Goal: Transaction & Acquisition: Purchase product/service

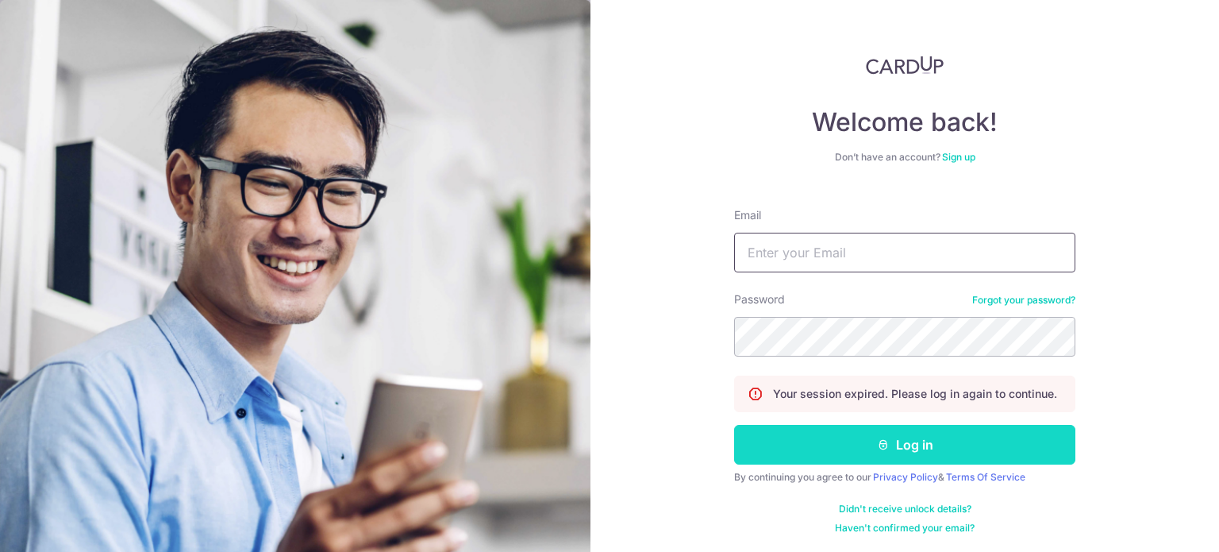
type input "[EMAIL_ADDRESS][DOMAIN_NAME]"
click at [842, 449] on button "Log in" at bounding box center [904, 445] width 341 height 40
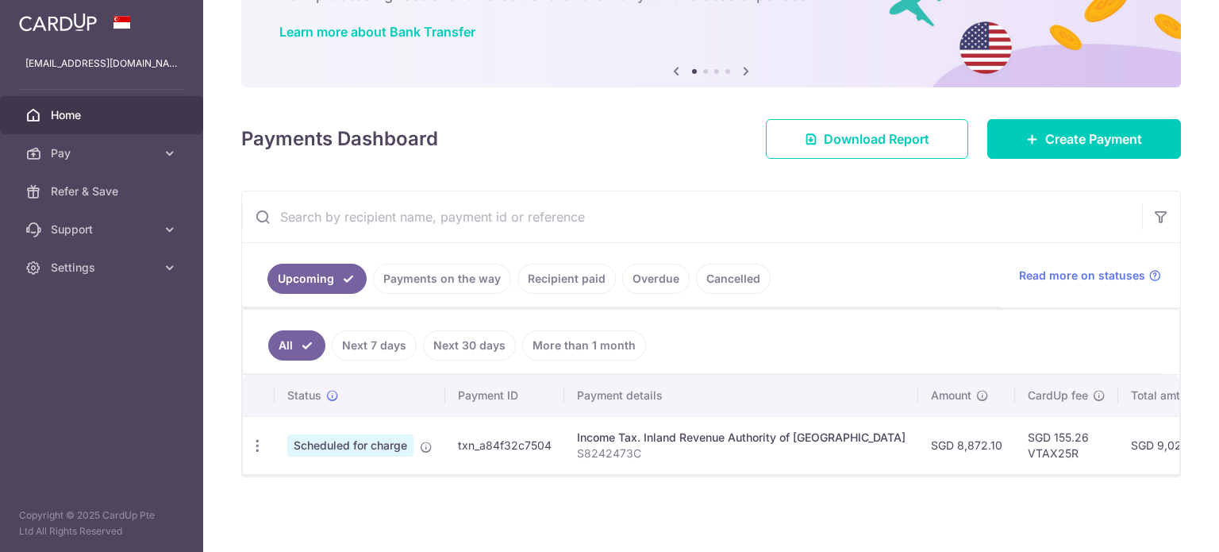
scroll to position [121, 0]
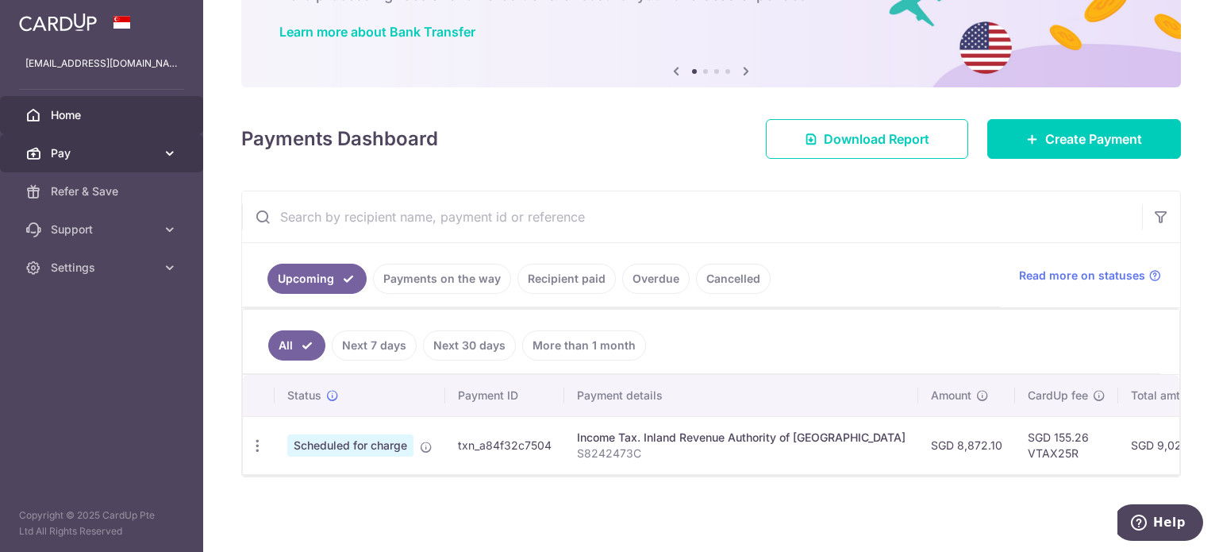
click at [156, 148] on link "Pay" at bounding box center [101, 153] width 203 height 38
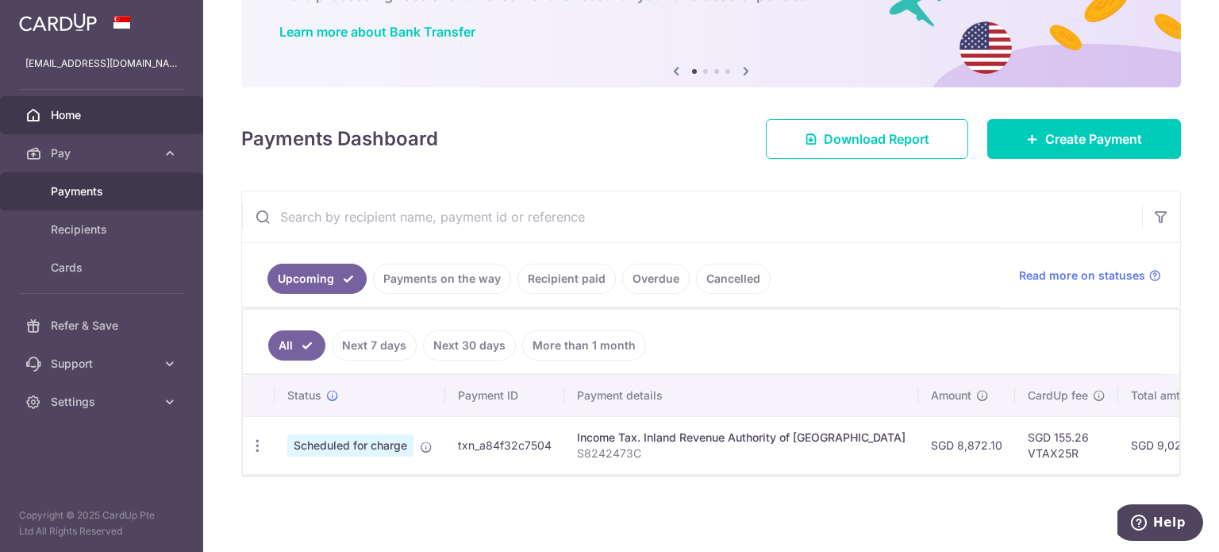
click at [133, 195] on span "Payments" at bounding box center [103, 191] width 105 height 16
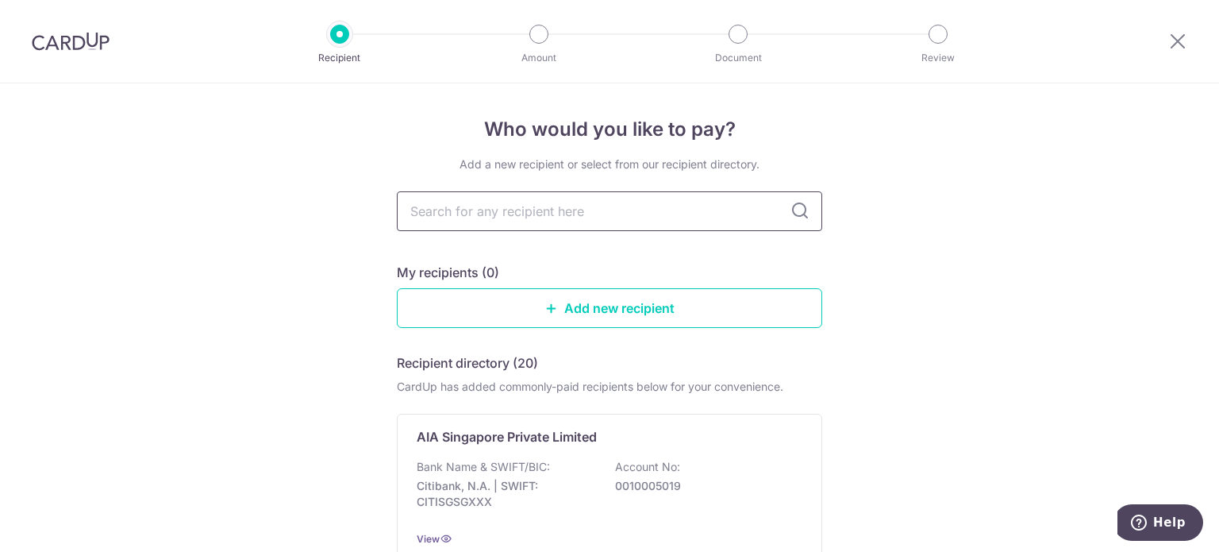
click at [547, 214] on input "text" at bounding box center [610, 211] width 426 height 40
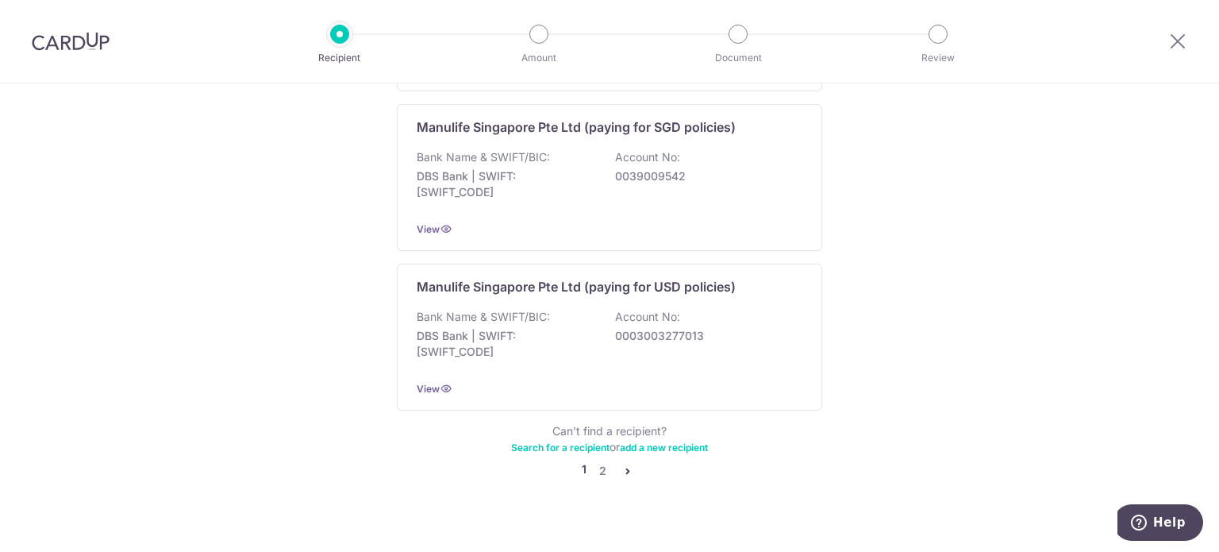
scroll to position [1611, 0]
click at [602, 460] on link "2" at bounding box center [602, 469] width 19 height 19
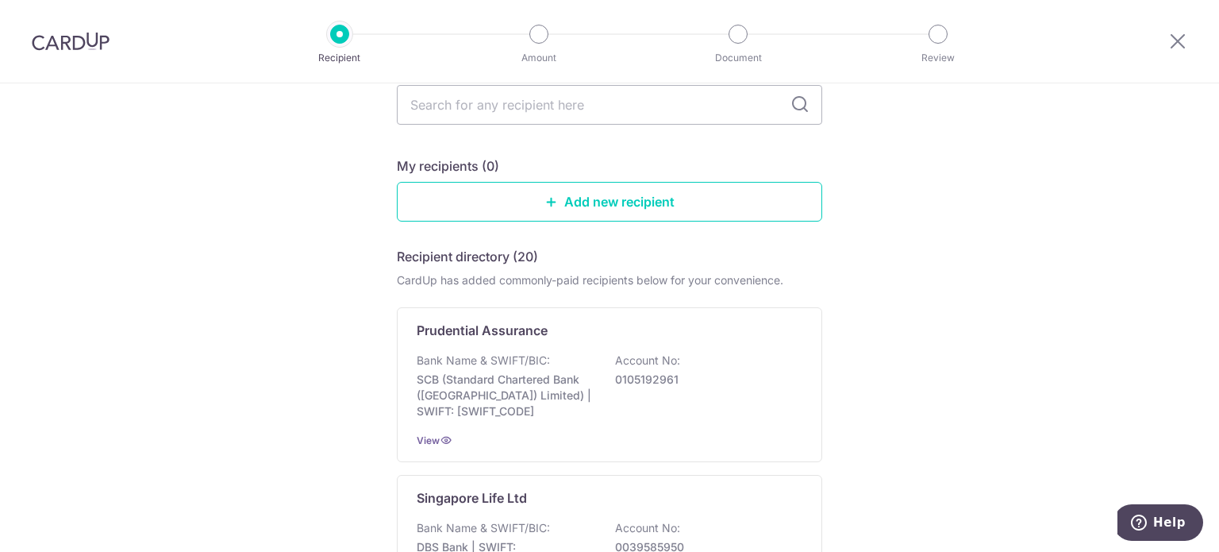
scroll to position [318, 0]
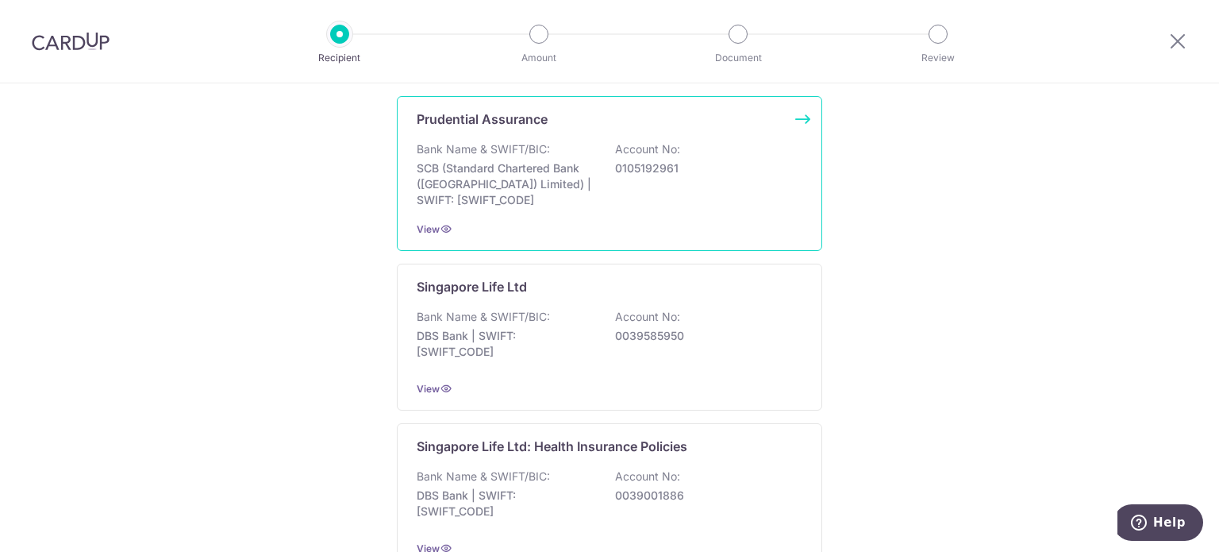
click at [510, 212] on div "Prudential Assurance Bank Name & SWIFT/BIC: SCB (Standard Chartered Bank (Singa…" at bounding box center [610, 173] width 426 height 155
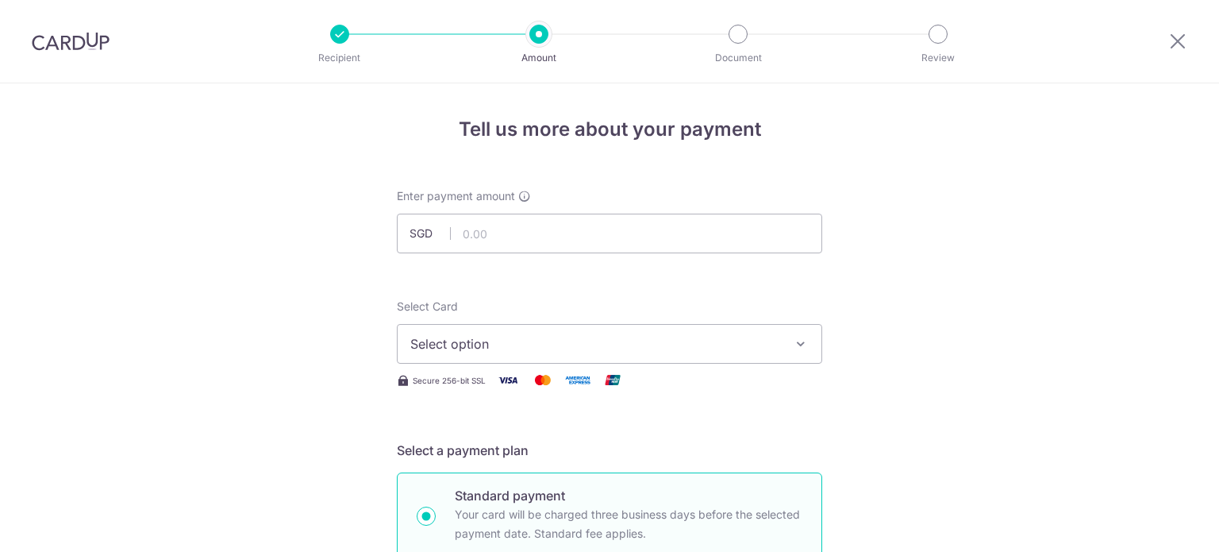
click at [517, 232] on input "text" at bounding box center [610, 234] width 426 height 40
type input "418625"
drag, startPoint x: 523, startPoint y: 237, endPoint x: 318, endPoint y: 254, distance: 206.3
click at [499, 231] on input "text" at bounding box center [610, 234] width 426 height 40
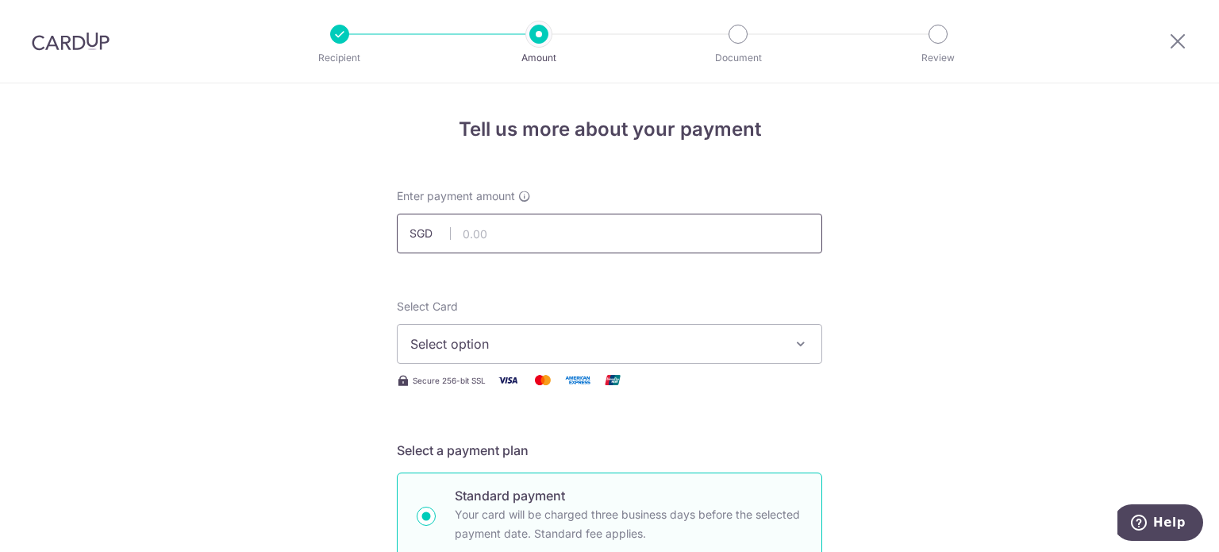
paste input "6,515.50"
type input "6,515.50"
click at [576, 341] on span "Select option" at bounding box center [595, 343] width 370 height 19
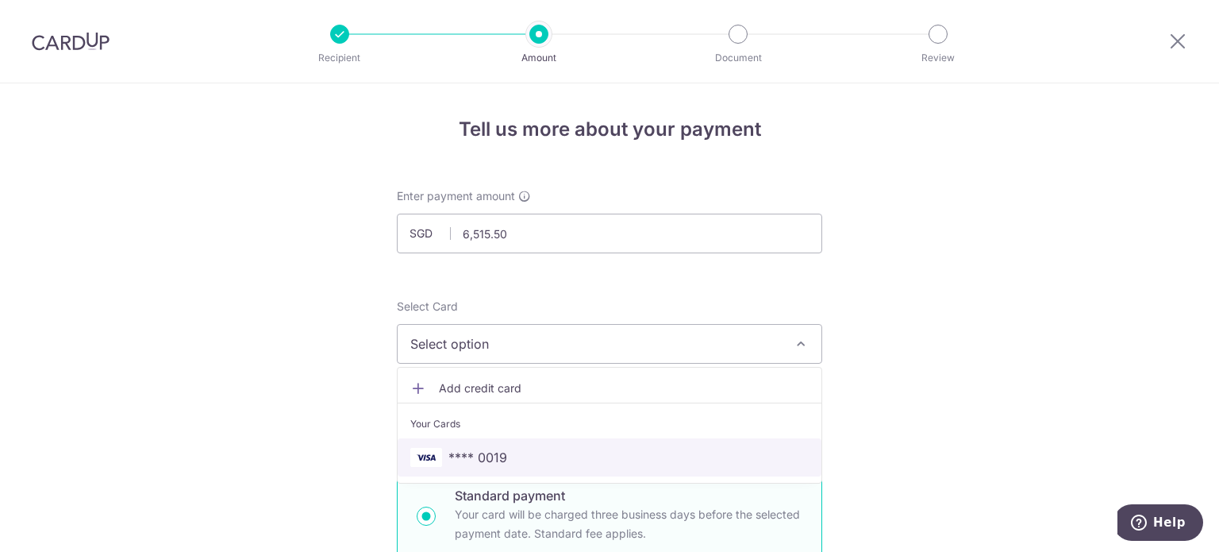
click at [508, 455] on span "**** 0019" at bounding box center [609, 457] width 399 height 19
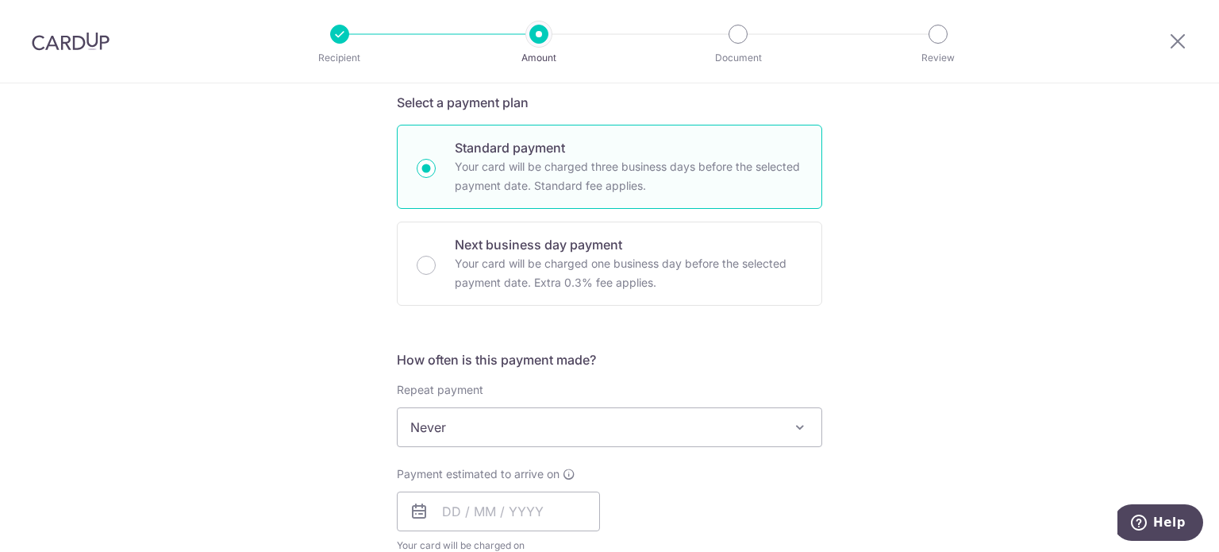
scroll to position [476, 0]
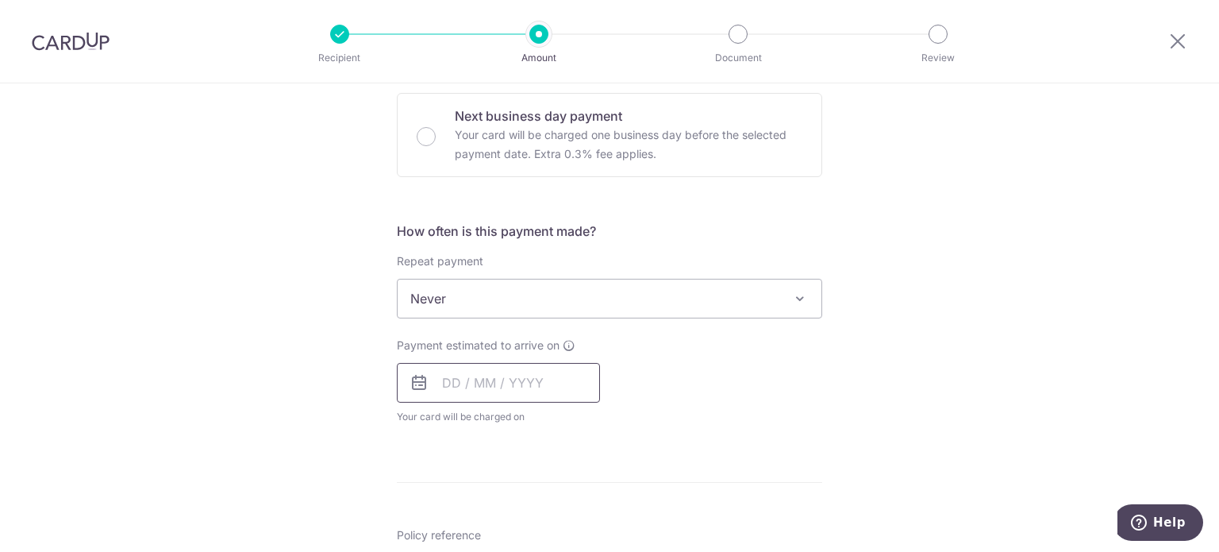
click at [446, 383] on input "text" at bounding box center [498, 383] width 203 height 40
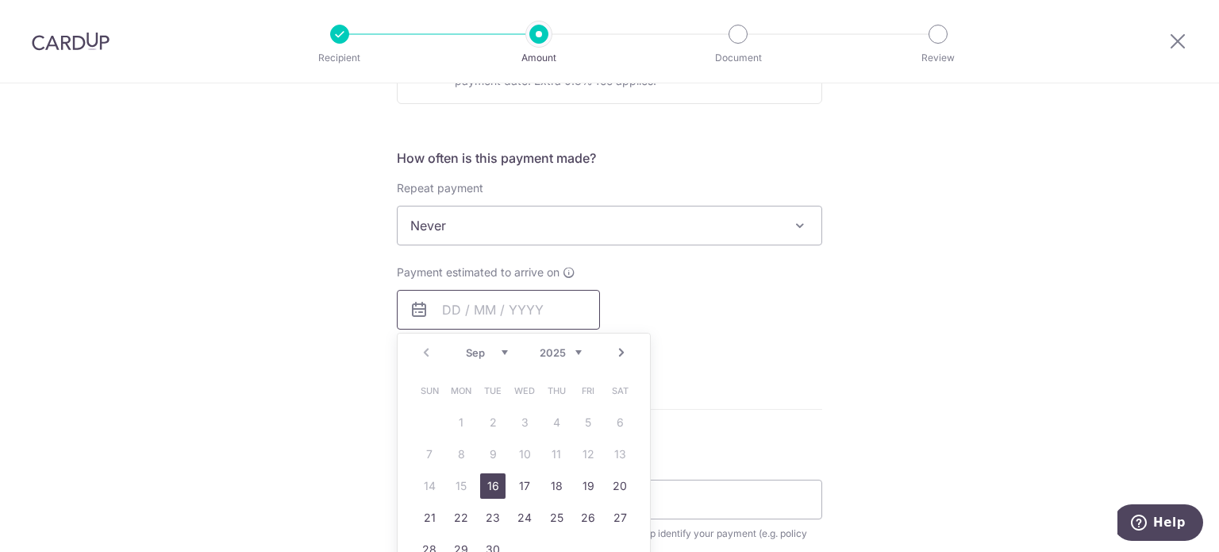
scroll to position [635, 0]
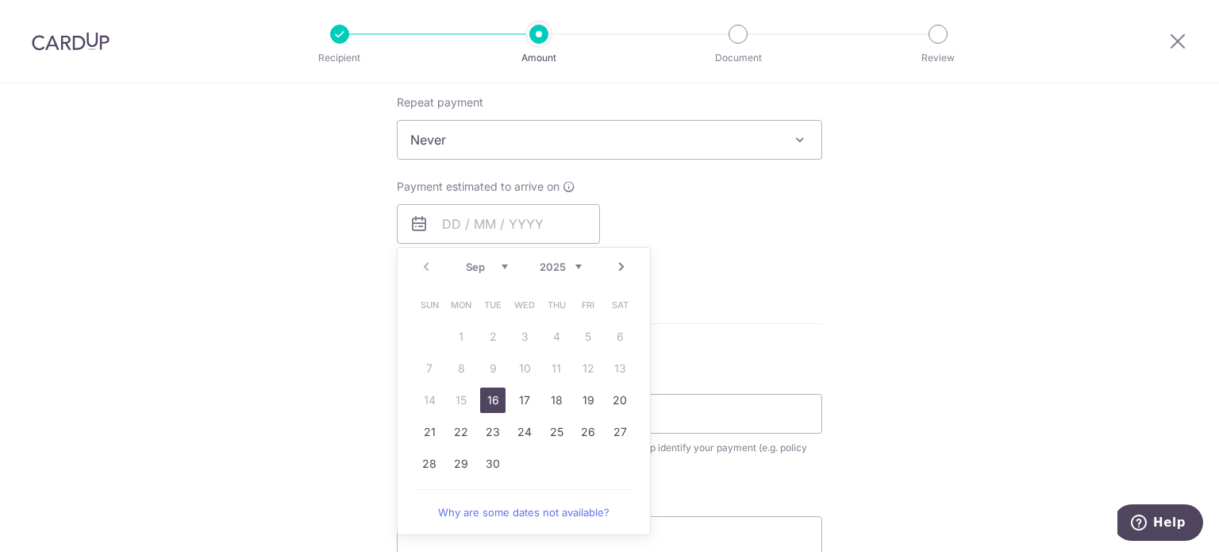
click at [487, 408] on link "16" at bounding box center [492, 399] width 25 height 25
type input "[DATE]"
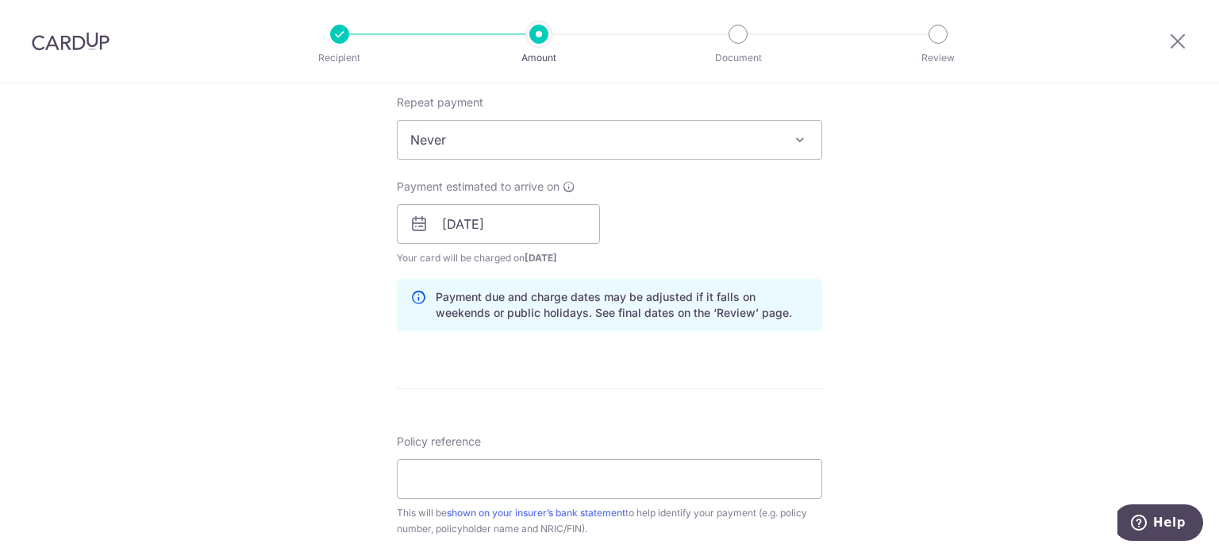
click at [283, 399] on div "Tell us more about your payment Enter payment amount SGD 6,515.50 6515.50 Selec…" at bounding box center [609, 198] width 1219 height 1501
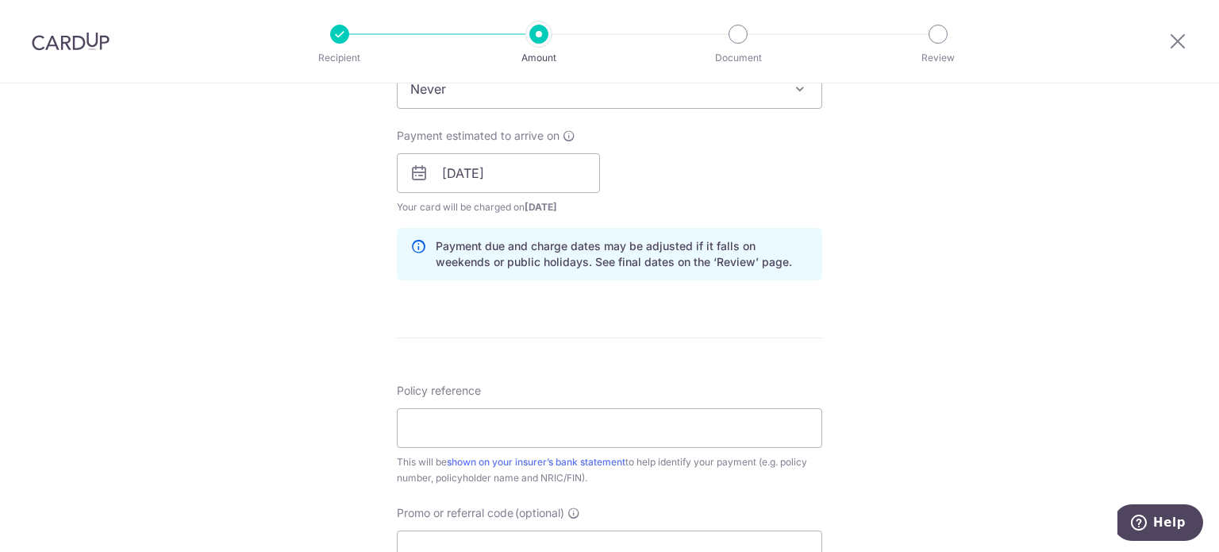
scroll to position [794, 0]
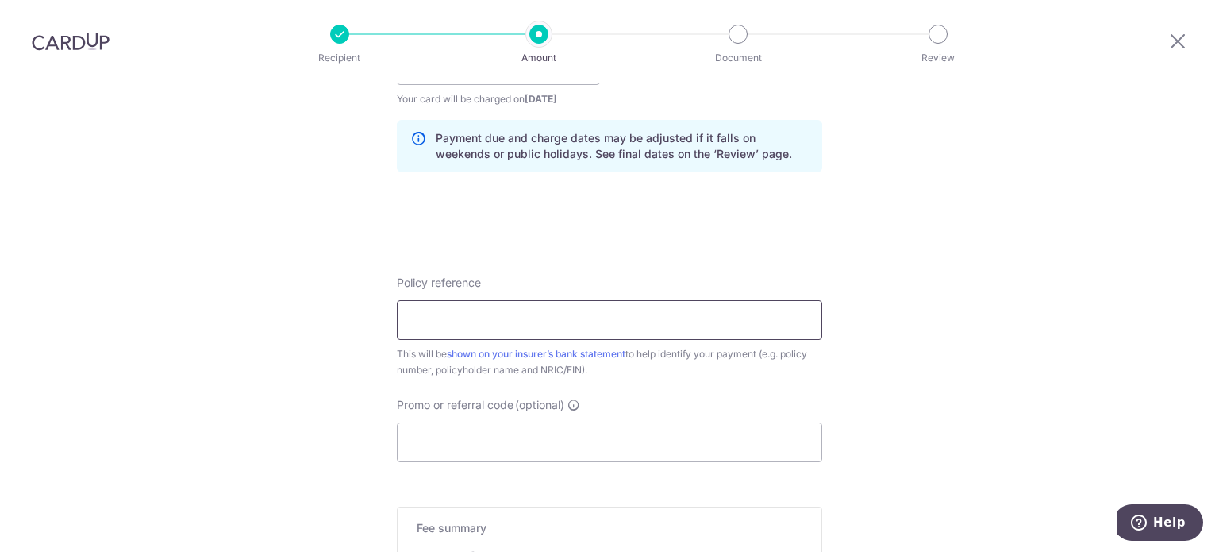
click at [476, 326] on input "Policy reference" at bounding box center [610, 320] width 426 height 40
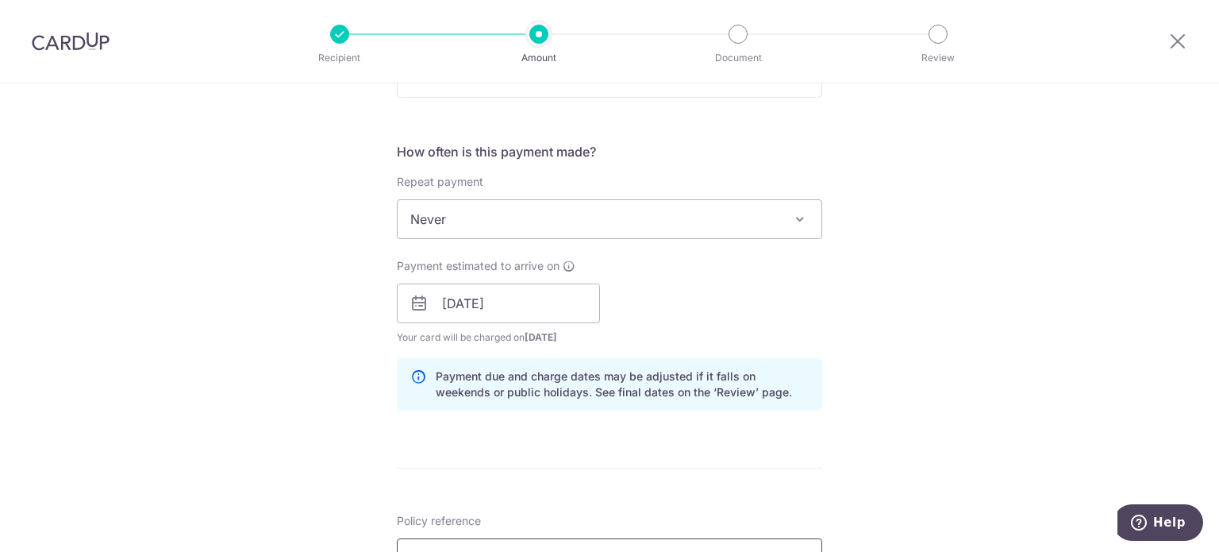
scroll to position [238, 0]
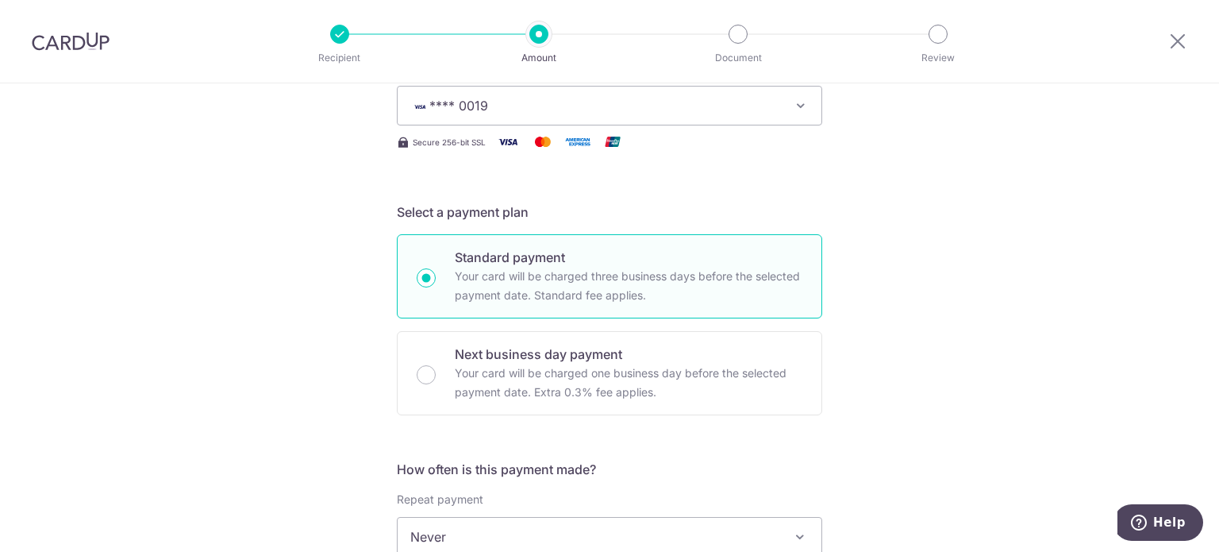
click at [510, 104] on span "**** 0019" at bounding box center [595, 105] width 370 height 19
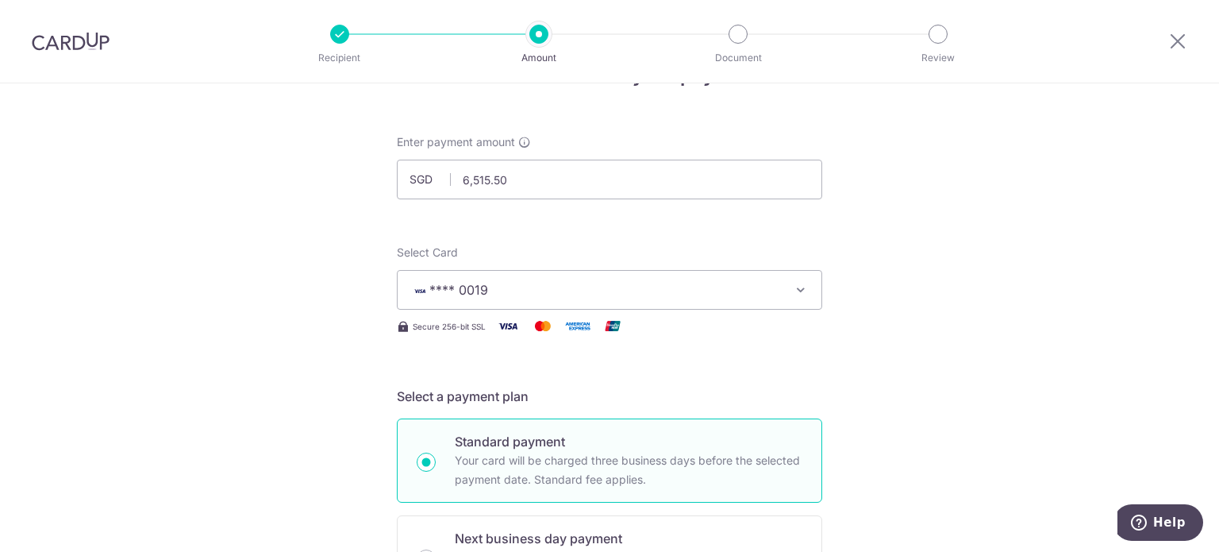
scroll to position [0, 0]
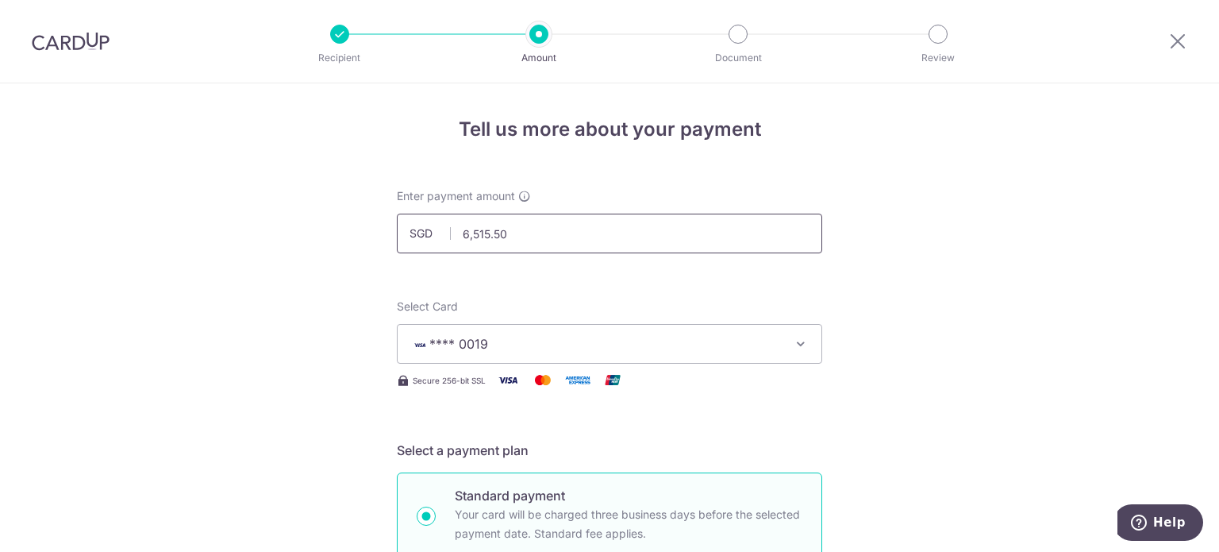
drag, startPoint x: 528, startPoint y: 243, endPoint x: 406, endPoint y: 248, distance: 122.4
click at [410, 248] on input "6,515.50" at bounding box center [610, 234] width 426 height 40
paste input "7,005.92"
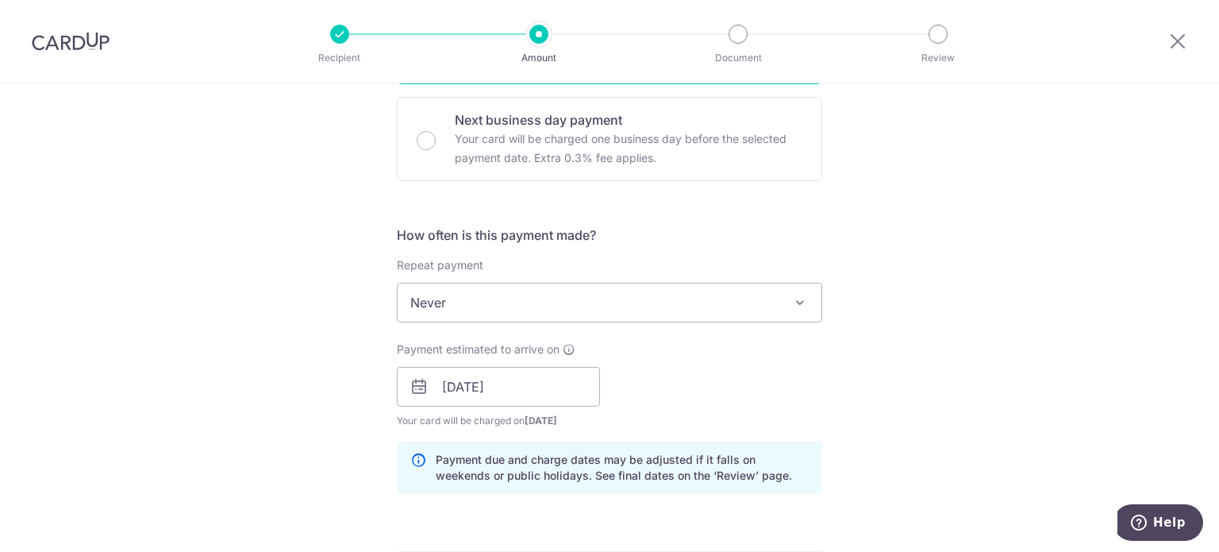
scroll to position [476, 0]
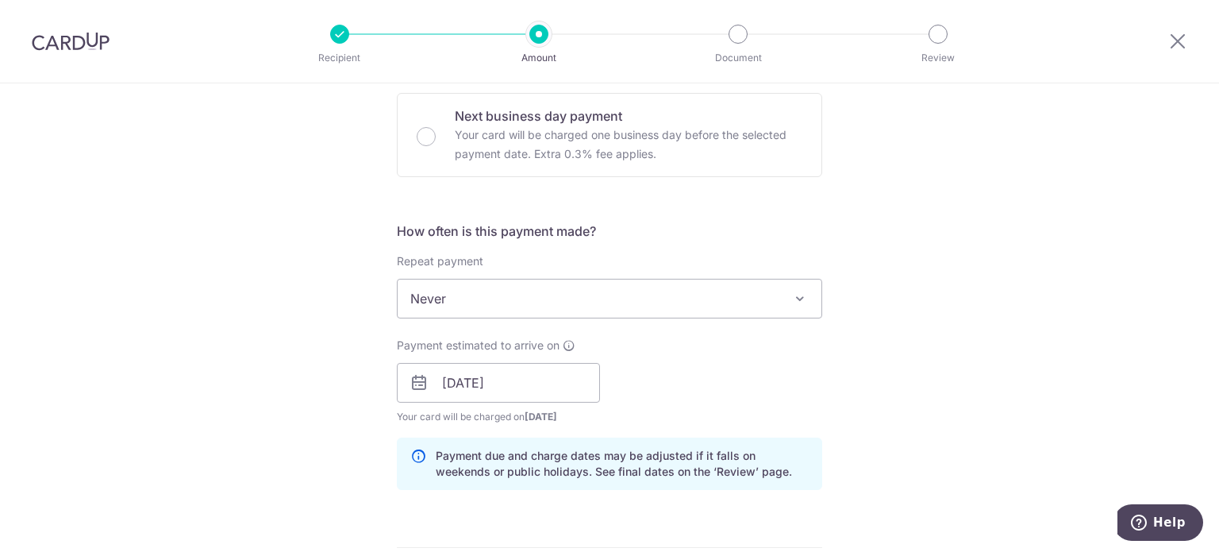
click at [449, 310] on span "Never" at bounding box center [610, 298] width 424 height 38
type input "7,005.92"
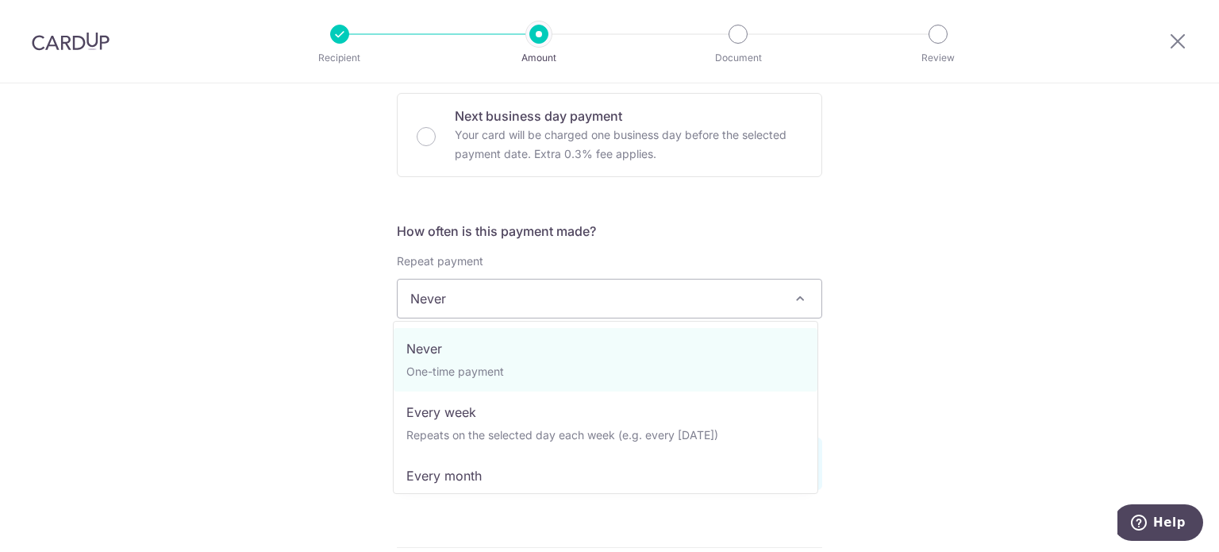
click at [299, 326] on div "Tell us more about your payment Enter payment amount SGD 7,005.92 7005.92 Selec…" at bounding box center [609, 357] width 1219 height 1501
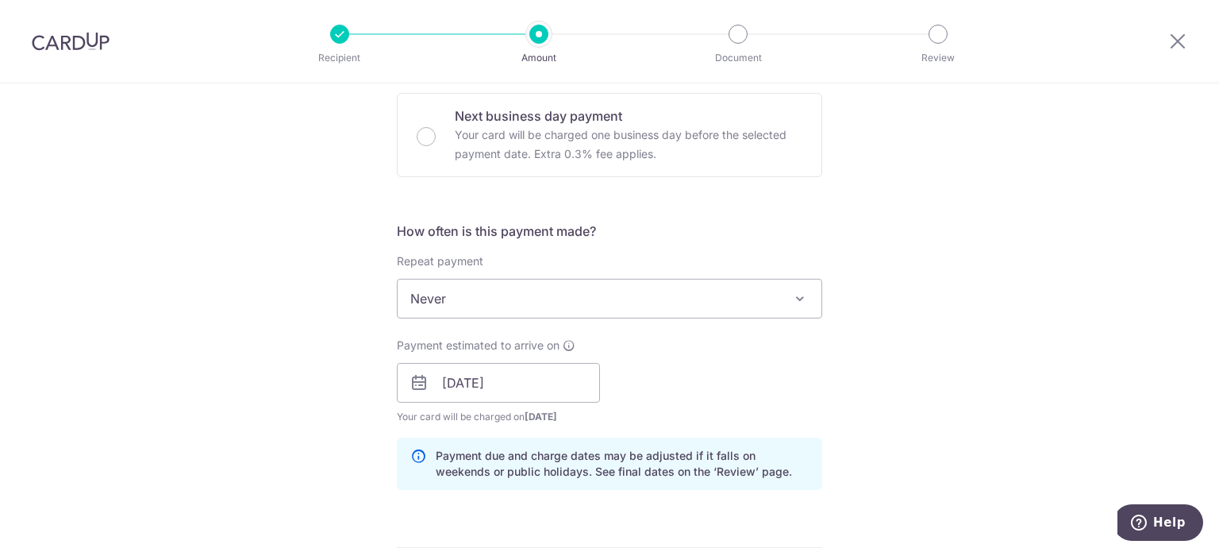
scroll to position [714, 0]
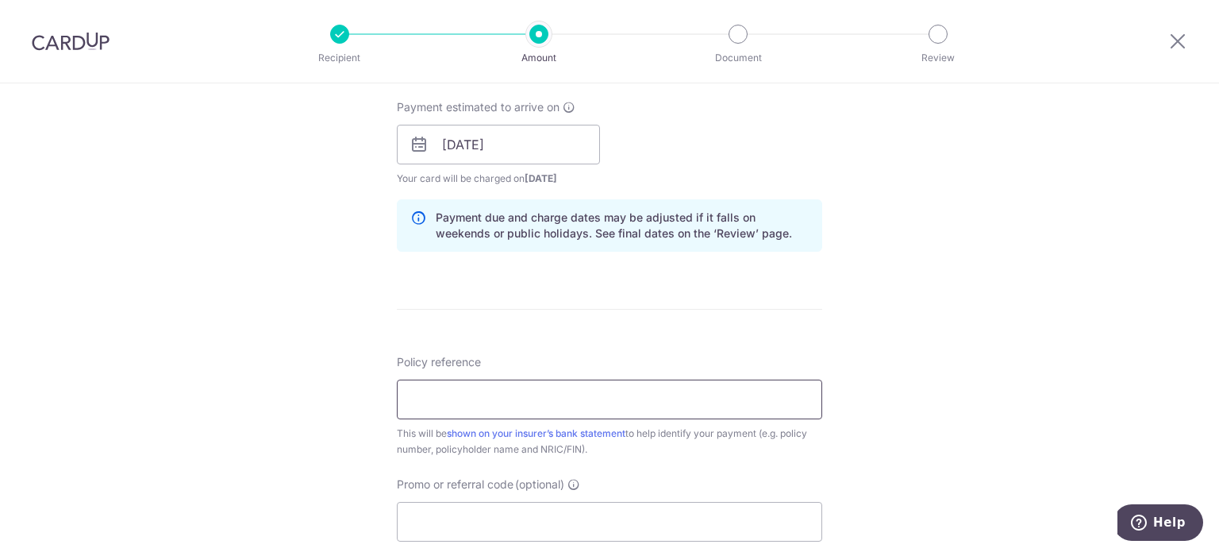
click at [515, 399] on input "Policy reference" at bounding box center [610, 399] width 426 height 40
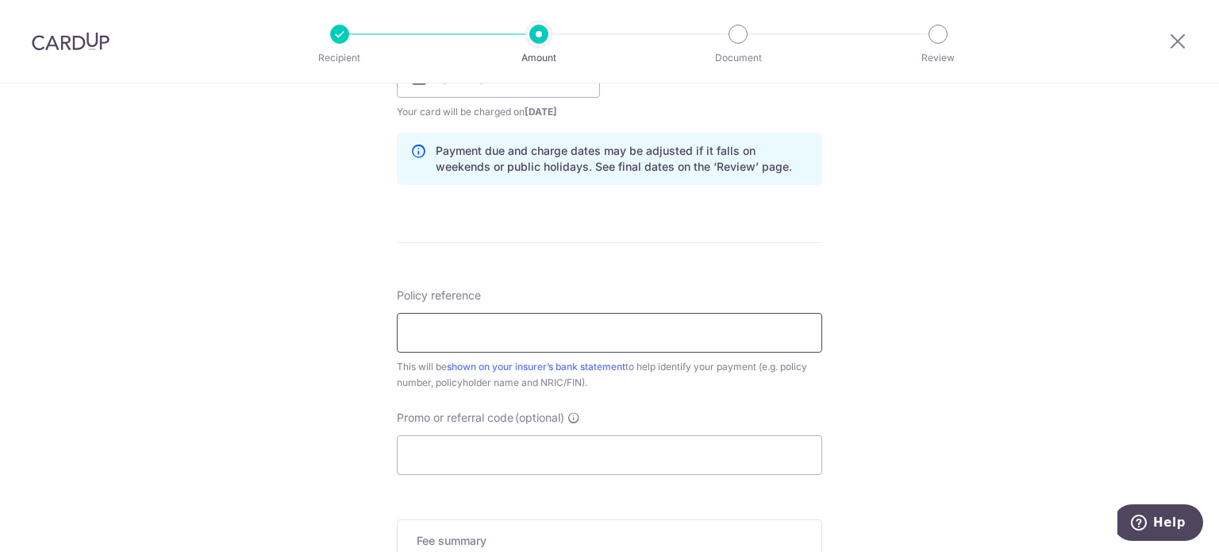
scroll to position [873, 0]
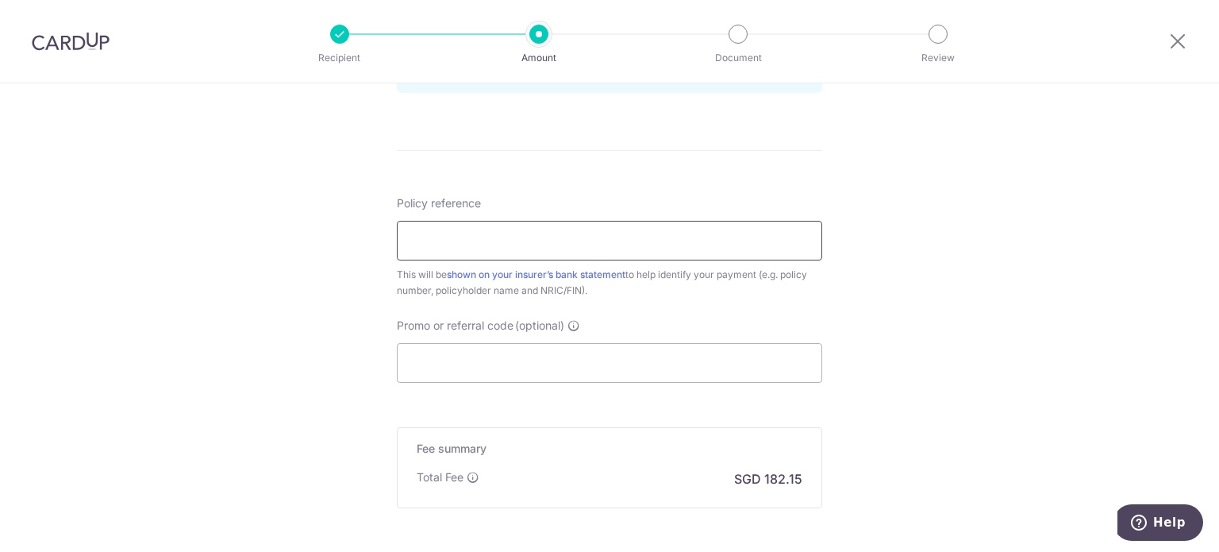
click at [460, 252] on input "Policy reference" at bounding box center [610, 241] width 426 height 40
paste input "63799176"
type input "63799176"
click at [517, 369] on input "Promo or referral code (optional)" at bounding box center [610, 363] width 426 height 40
paste input "3NEWR6"
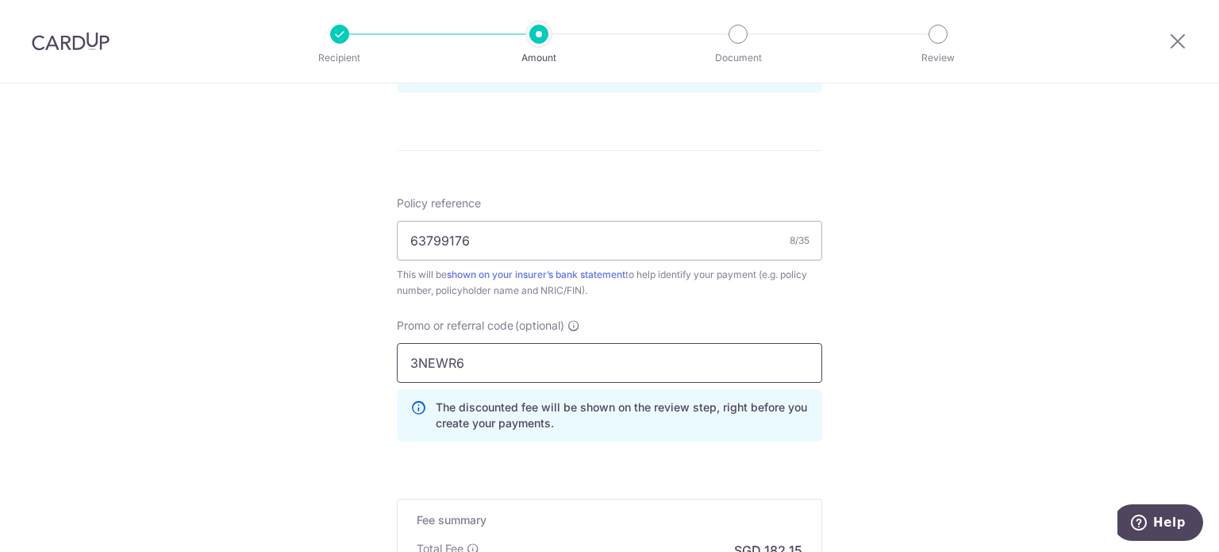
scroll to position [1032, 0]
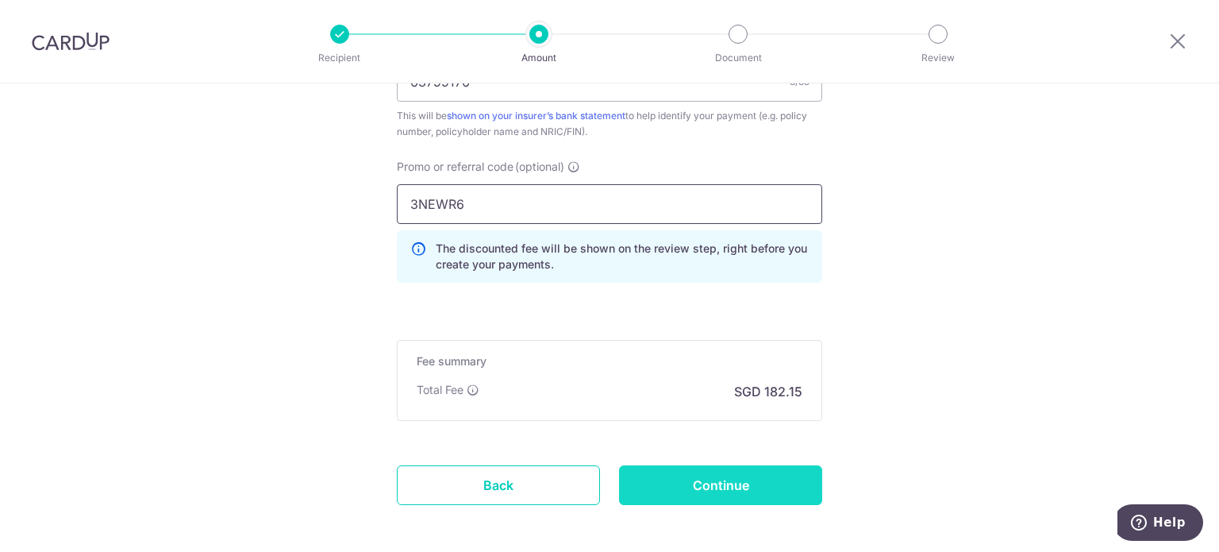
type input "3NEWR6"
click at [746, 488] on input "Continue" at bounding box center [720, 485] width 203 height 40
type input "Create Schedule"
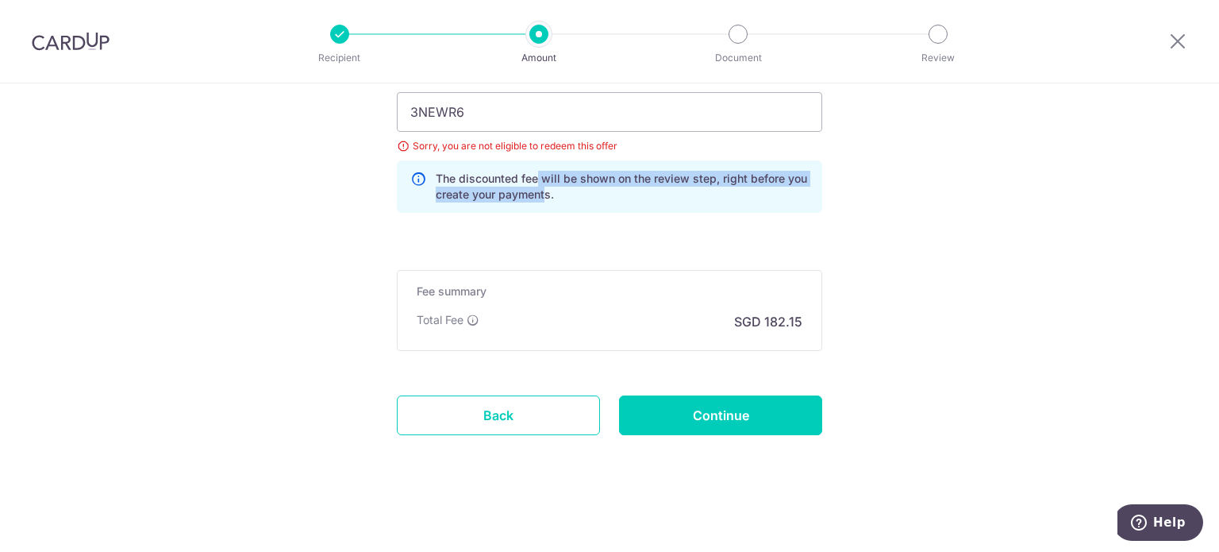
drag, startPoint x: 530, startPoint y: 165, endPoint x: 543, endPoint y: 199, distance: 36.4
click at [543, 199] on div "The discounted fee will be shown on the review step, right before you create yo…" at bounding box center [610, 186] width 426 height 52
click at [552, 200] on p "The discounted fee will be shown on the review step, right before you create yo…" at bounding box center [622, 187] width 373 height 32
drag, startPoint x: 556, startPoint y: 196, endPoint x: 426, endPoint y: 181, distance: 131.1
click at [426, 181] on div "The discounted fee will be shown on the review step, right before you create yo…" at bounding box center [610, 186] width 426 height 52
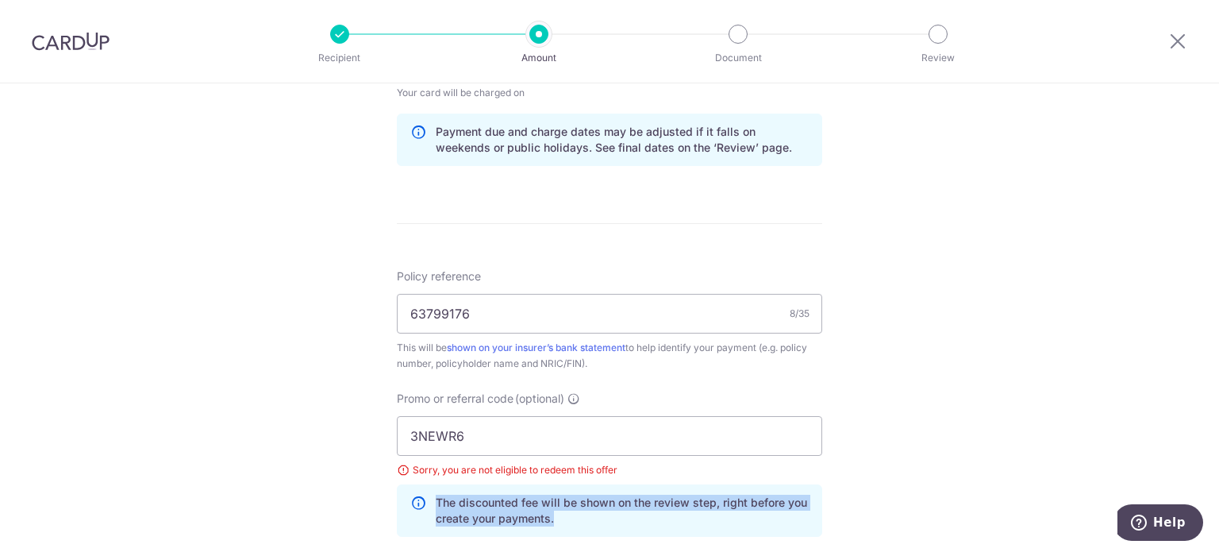
scroll to position [568, 0]
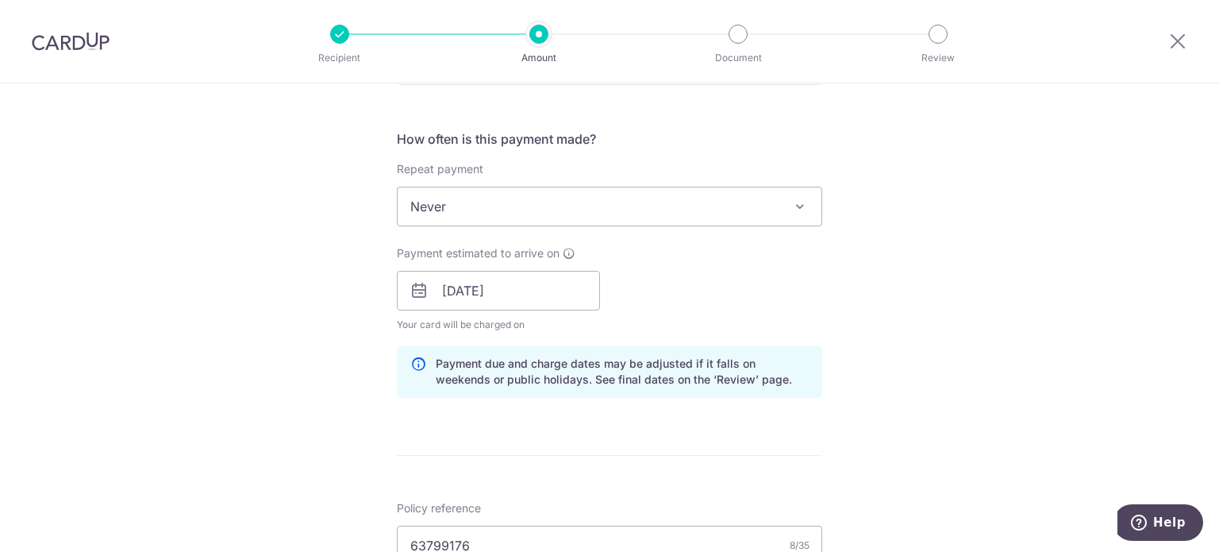
click at [511, 212] on span "Never" at bounding box center [610, 206] width 424 height 38
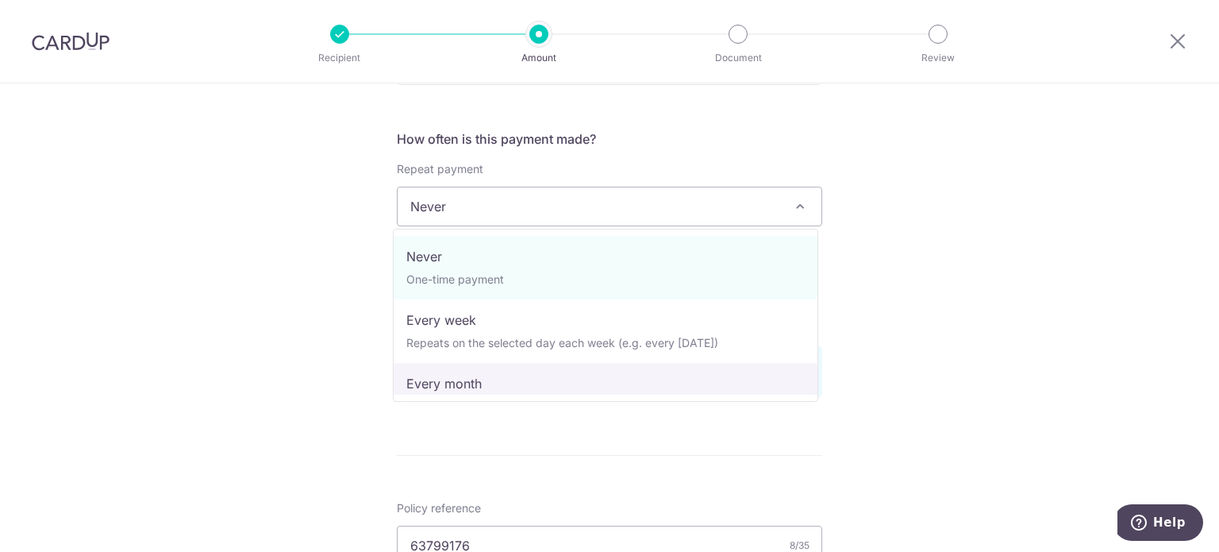
click at [260, 371] on div "Tell us more about your payment Enter payment amount SGD 7,005.92 7005.92 Selec…" at bounding box center [609, 312] width 1219 height 1595
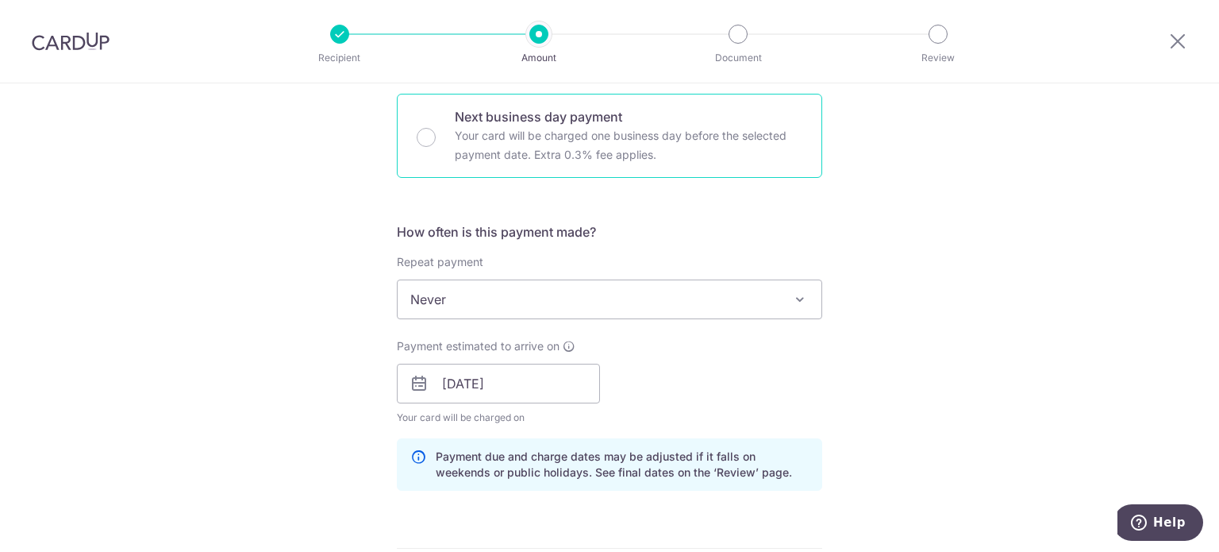
scroll to position [476, 0]
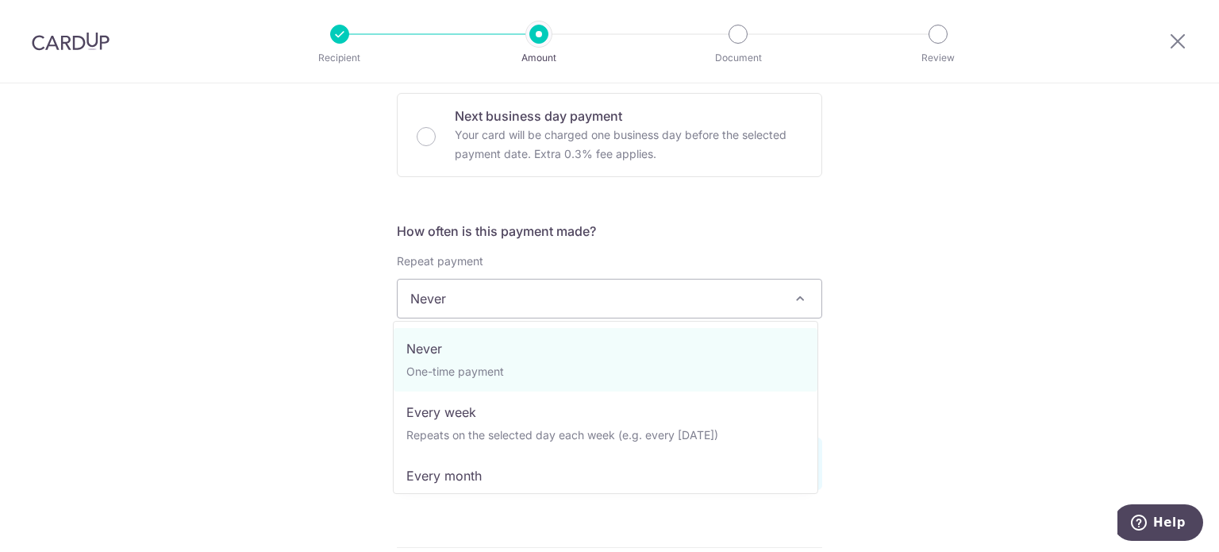
click at [530, 291] on span "Never" at bounding box center [610, 298] width 424 height 38
click at [917, 343] on div "Tell us more about your payment Enter payment amount SGD 7,005.92 7005.92 Selec…" at bounding box center [609, 404] width 1219 height 1595
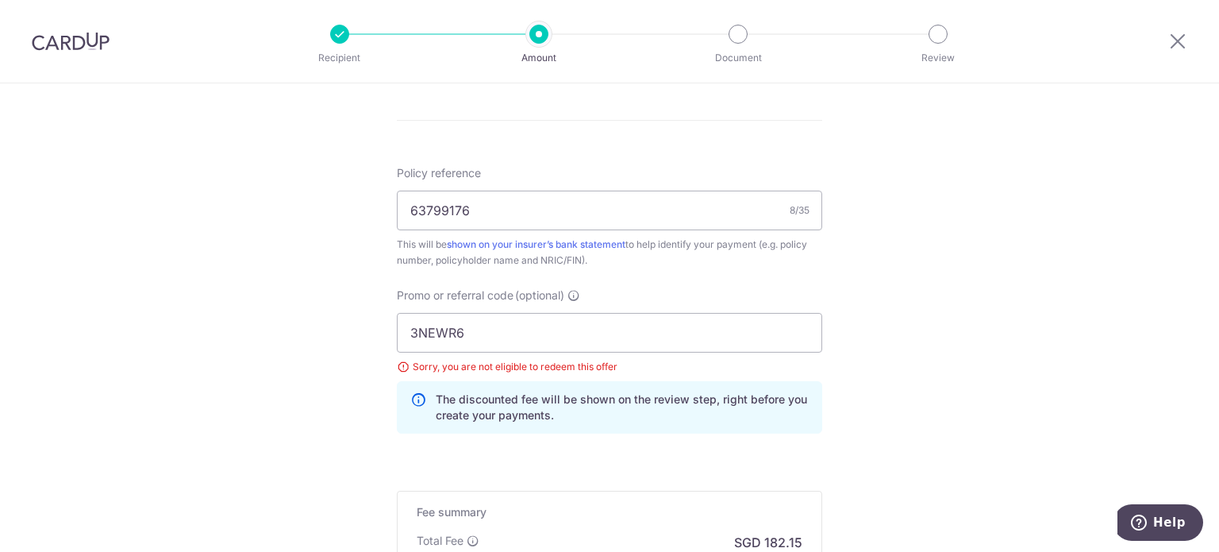
scroll to position [1124, 0]
